Goal: Task Accomplishment & Management: Use online tool/utility

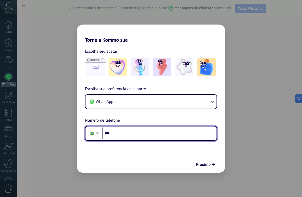
click at [126, 135] on input "***" at bounding box center [159, 134] width 114 height 12
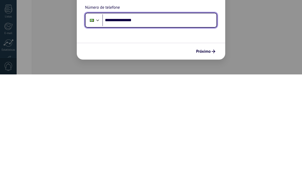
type input "**********"
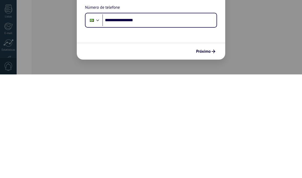
click at [205, 151] on button "Próximo" at bounding box center [206, 155] width 24 height 9
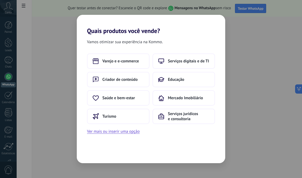
click at [163, 97] on icon at bounding box center [161, 98] width 6 height 6
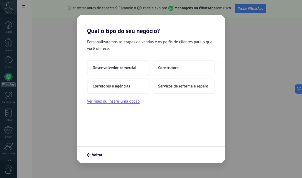
click at [101, 88] on span "Corretores e agências" at bounding box center [111, 86] width 37 height 5
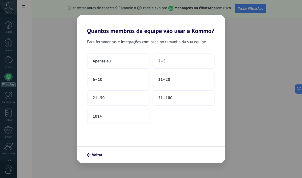
click at [105, 62] on span "Apenas eu" at bounding box center [102, 61] width 18 height 5
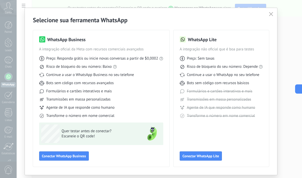
click at [60, 159] on button "Conectar WhatsApp Business" at bounding box center [64, 156] width 50 height 9
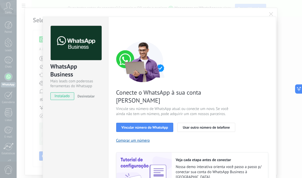
click at [61, 98] on span "instalado" at bounding box center [62, 96] width 23 height 8
click at [134, 123] on button "Vincular número do WhatsApp" at bounding box center [144, 127] width 57 height 9
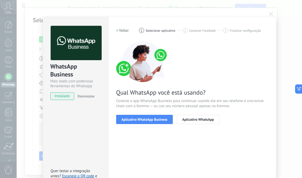
scroll to position [16, 0]
click at [143, 122] on button "Aplicativo WhatsApp Business" at bounding box center [144, 119] width 57 height 9
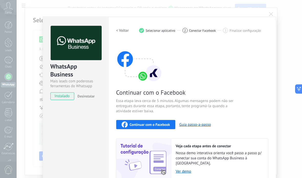
click at [142, 127] on span "Continuar com o Facebook" at bounding box center [150, 125] width 40 height 4
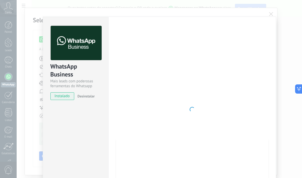
click at [264, 15] on div "WhatsApp Business Mais leads com poderosas ferramentas do Whatsapp instalado De…" at bounding box center [160, 89] width 286 height 178
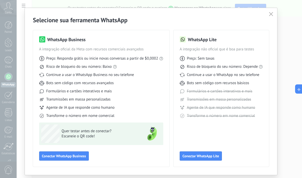
click at [263, 14] on div at bounding box center [160, 89] width 286 height 178
click at [80, 134] on span "Escaneie o QR code!" at bounding box center [99, 136] width 75 height 5
click at [103, 129] on span "Quer testar antes de conectar?" at bounding box center [99, 131] width 75 height 5
click at [151, 134] on img at bounding box center [152, 134] width 18 height 18
click at [76, 156] on span "Conectar WhatsApp Business" at bounding box center [64, 156] width 44 height 4
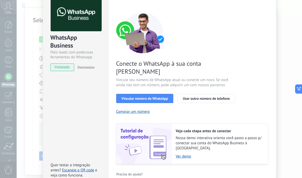
scroll to position [28, 0]
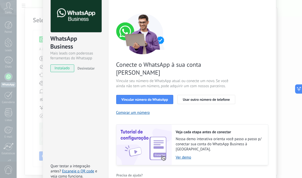
click at [88, 169] on link "Escaneie o QR code" at bounding box center [78, 171] width 32 height 5
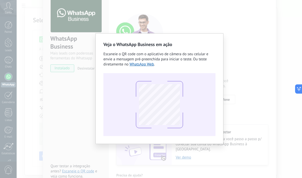
click at [184, 176] on div "Veja o WhatsApp Business em ação Escaneie o QR code com o aplicativo de câmera …" at bounding box center [160, 89] width 286 height 178
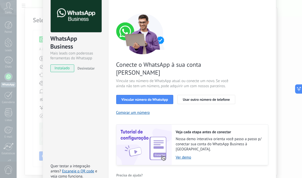
click at [85, 169] on link "Escaneie o QR code" at bounding box center [78, 171] width 32 height 5
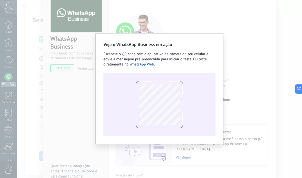
click at [137, 67] on link "WhatsApp Web" at bounding box center [142, 64] width 25 height 5
